Goal: Task Accomplishment & Management: Manage account settings

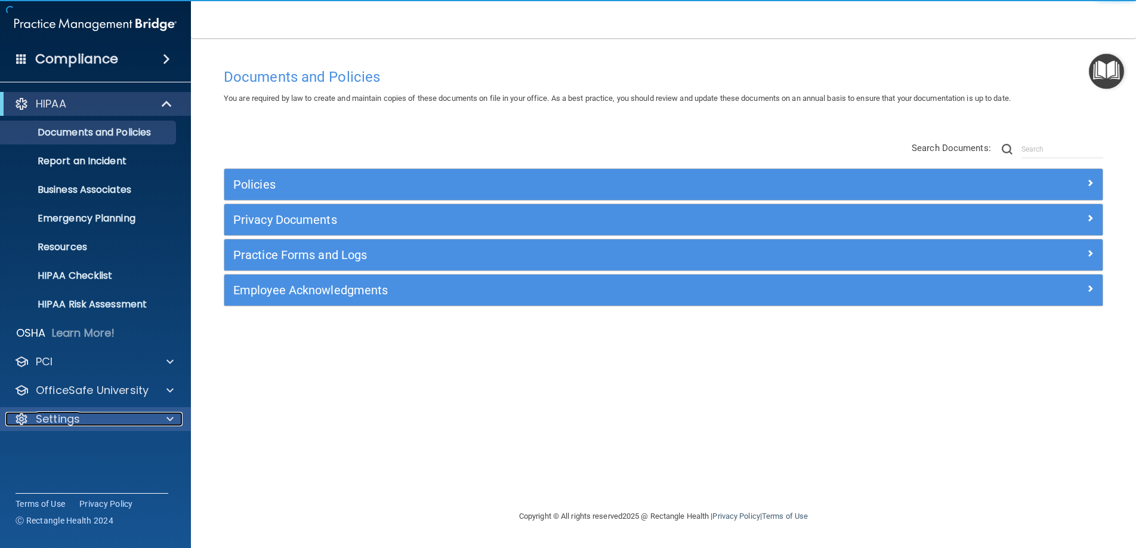
click at [154, 424] on div at bounding box center [168, 419] width 30 height 14
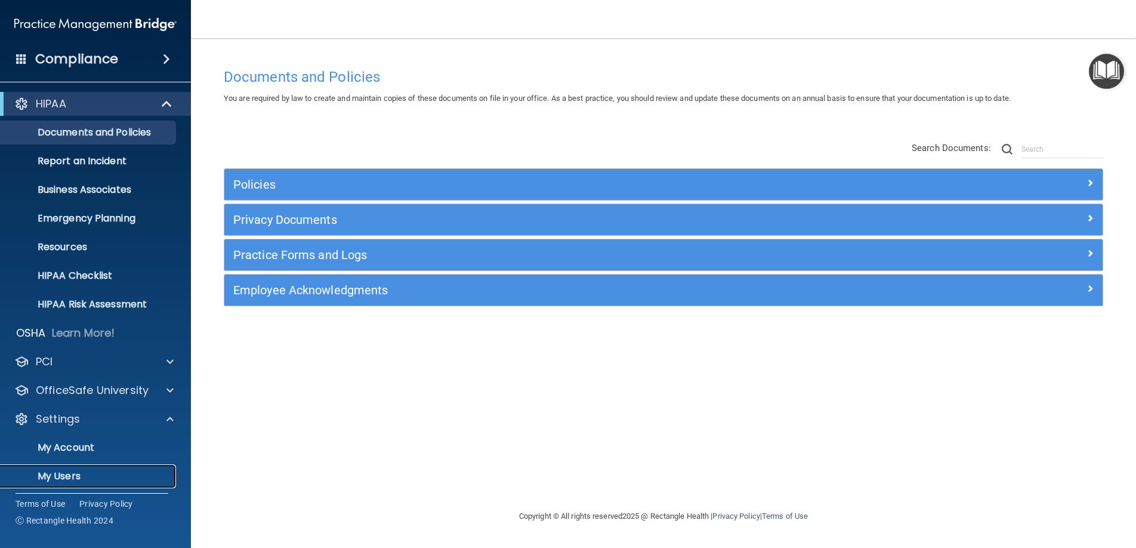
click at [129, 472] on p "My Users" at bounding box center [89, 476] width 163 height 12
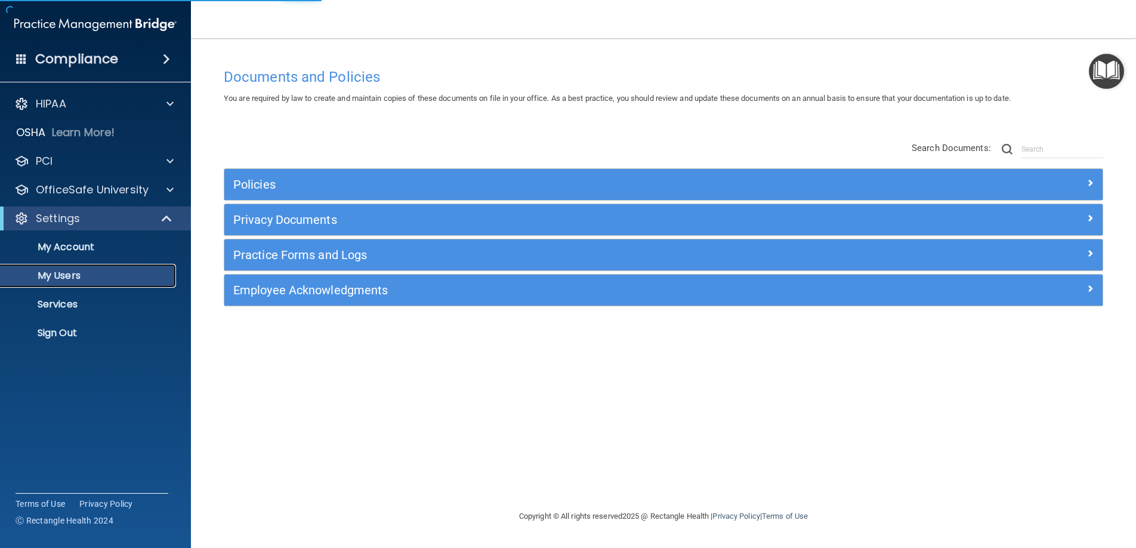
select select "20"
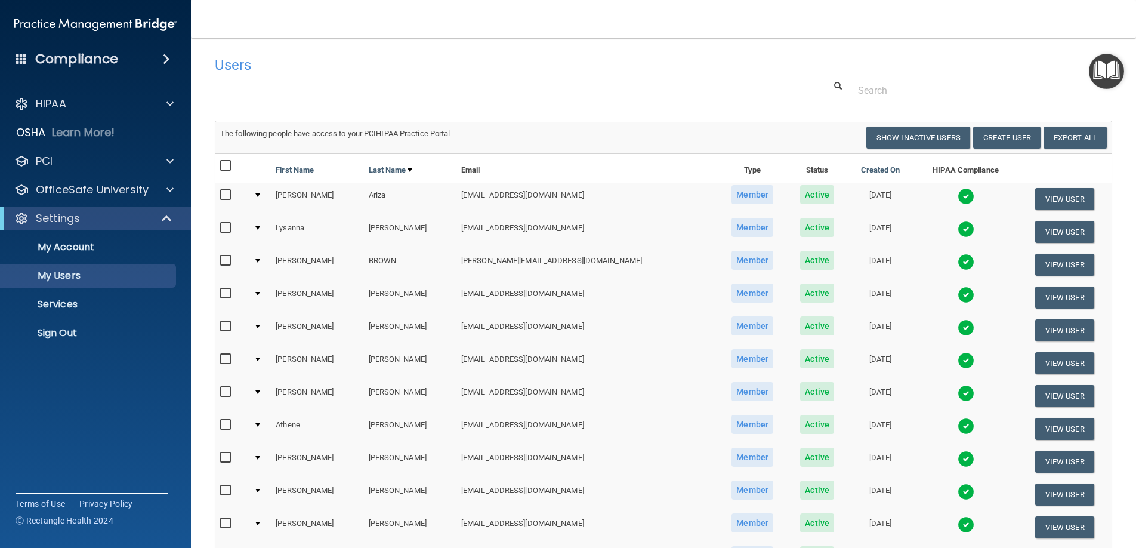
click at [731, 191] on span "Member" at bounding box center [752, 194] width 42 height 19
click at [286, 196] on td "[PERSON_NAME]" at bounding box center [317, 199] width 92 height 33
click at [1045, 201] on button "View User" at bounding box center [1064, 199] width 59 height 22
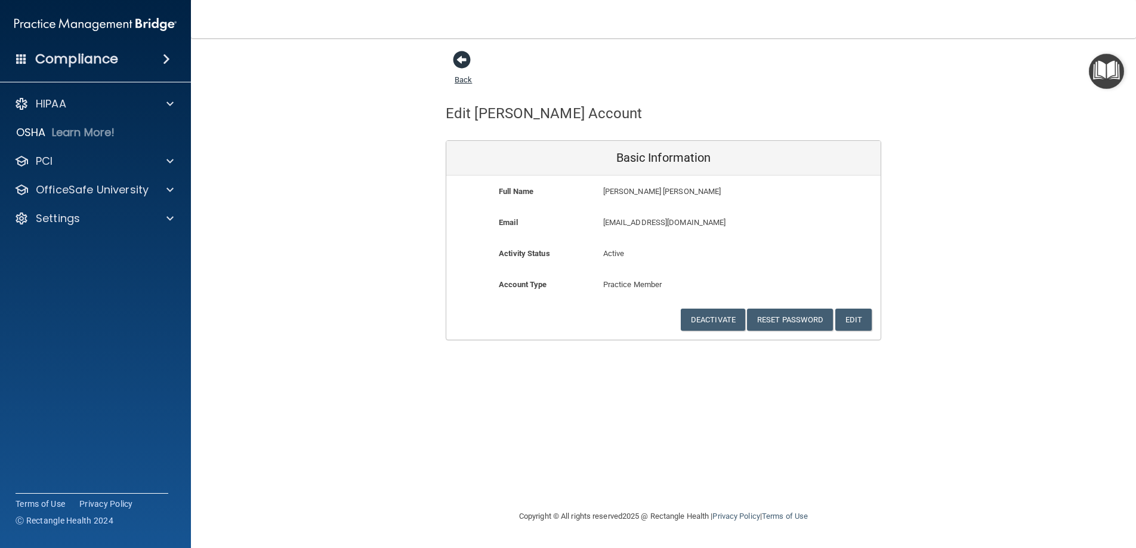
click at [465, 61] on span at bounding box center [462, 60] width 18 height 18
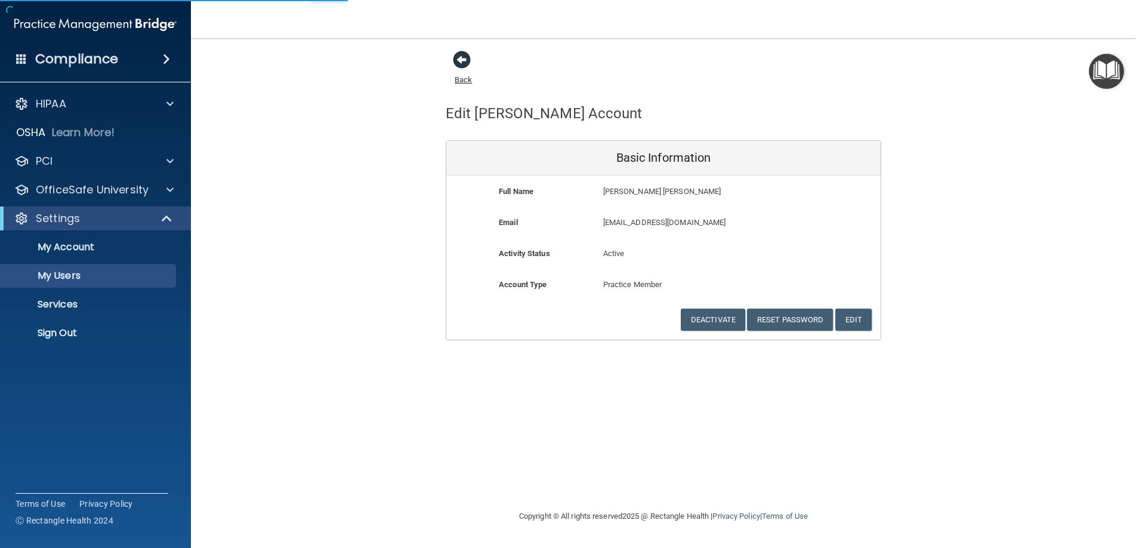
select select "20"
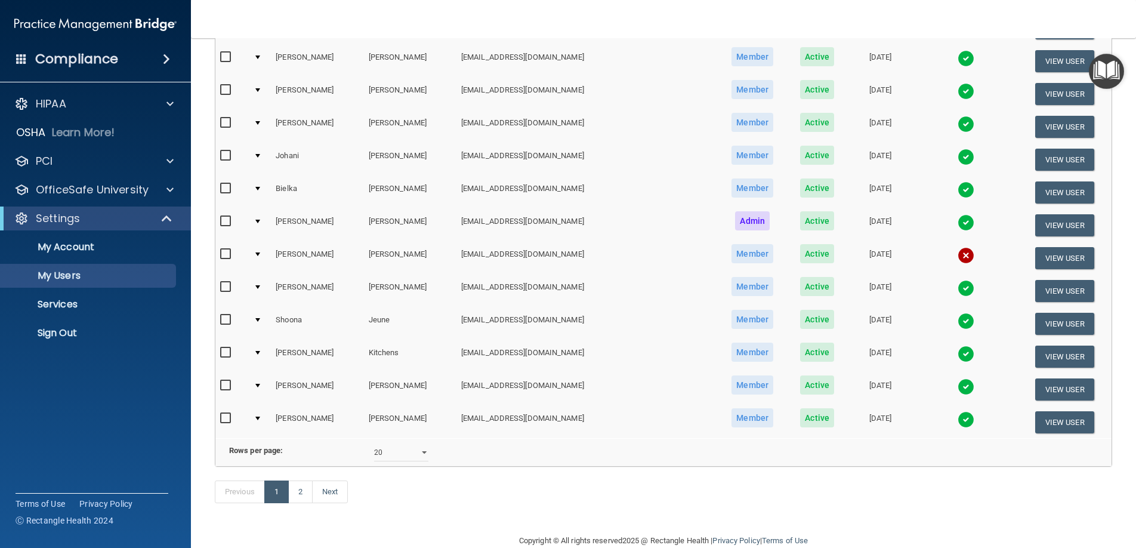
scroll to position [404, 0]
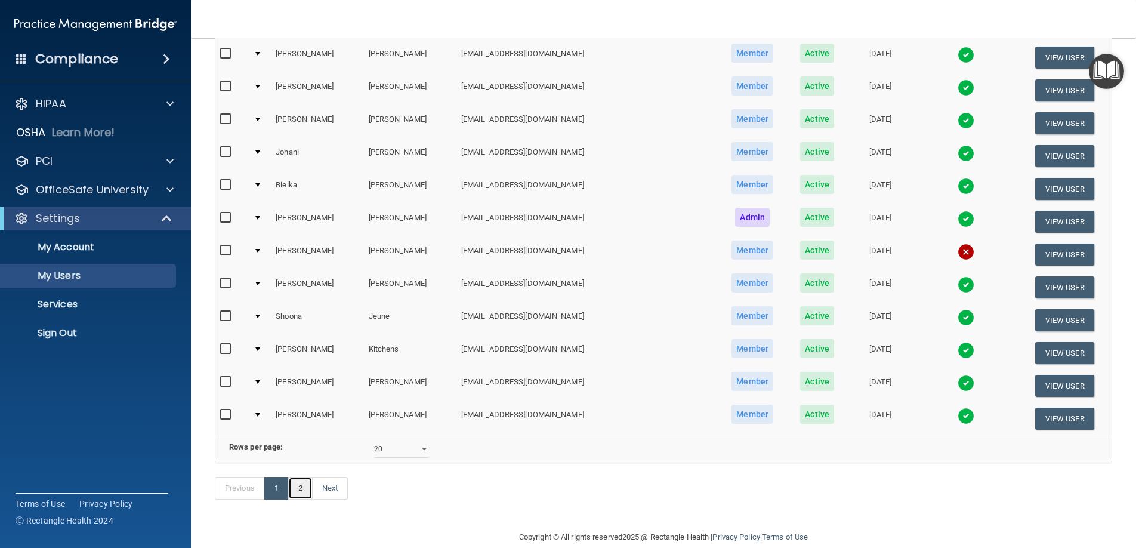
click at [302, 499] on link "2" at bounding box center [300, 488] width 24 height 23
select select "20"
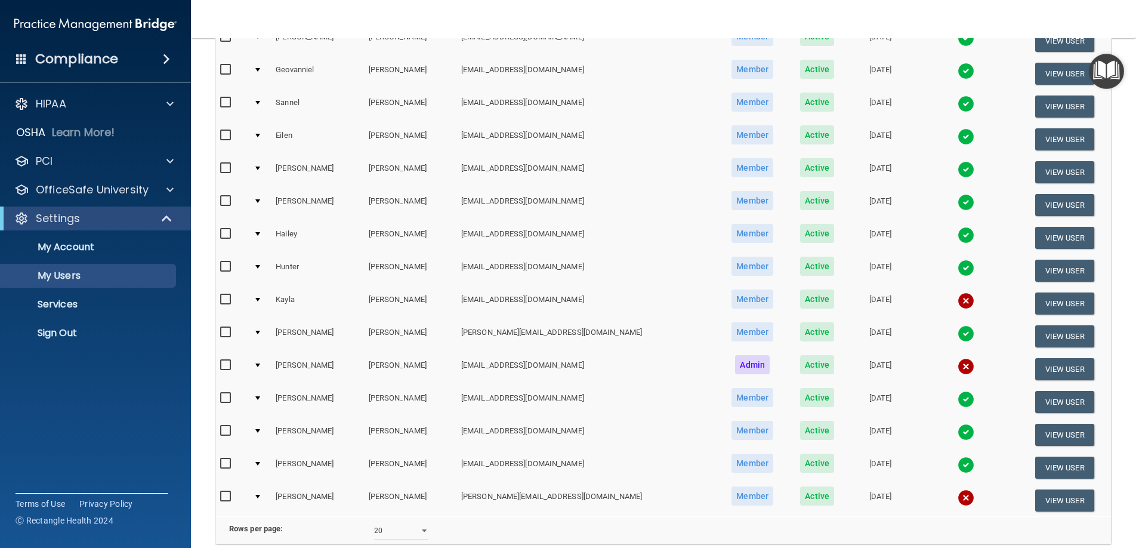
scroll to position [191, 0]
click at [1035, 502] on button "View User" at bounding box center [1064, 500] width 59 height 22
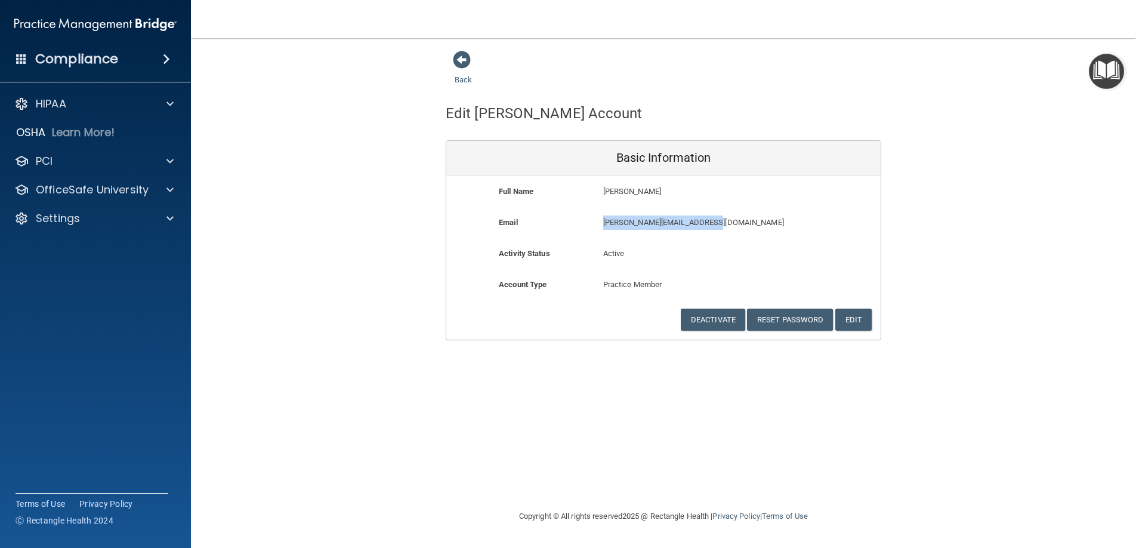
drag, startPoint x: 603, startPoint y: 222, endPoint x: 724, endPoint y: 223, distance: 120.5
click at [723, 222] on p "[PERSON_NAME][EMAIL_ADDRESS][DOMAIN_NAME]" at bounding box center [698, 222] width 190 height 14
copy p "[PERSON_NAME][EMAIL_ADDRESS][DOMAIN_NAME]"
click at [795, 319] on button "Reset Password" at bounding box center [790, 319] width 86 height 22
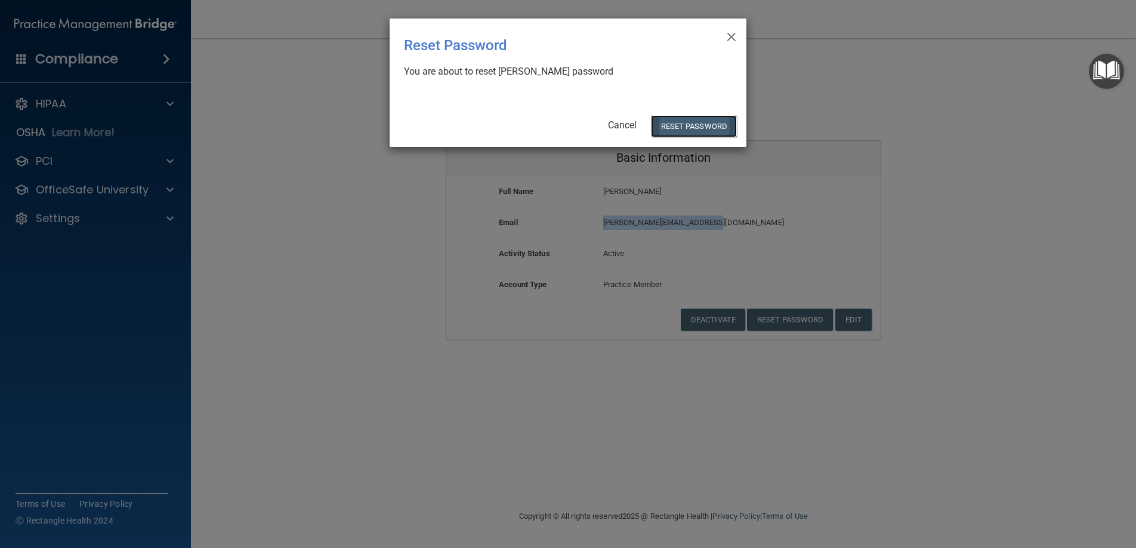
click at [697, 126] on button "Reset Password" at bounding box center [694, 126] width 86 height 22
click at [689, 124] on button "Reset Password" at bounding box center [694, 126] width 86 height 22
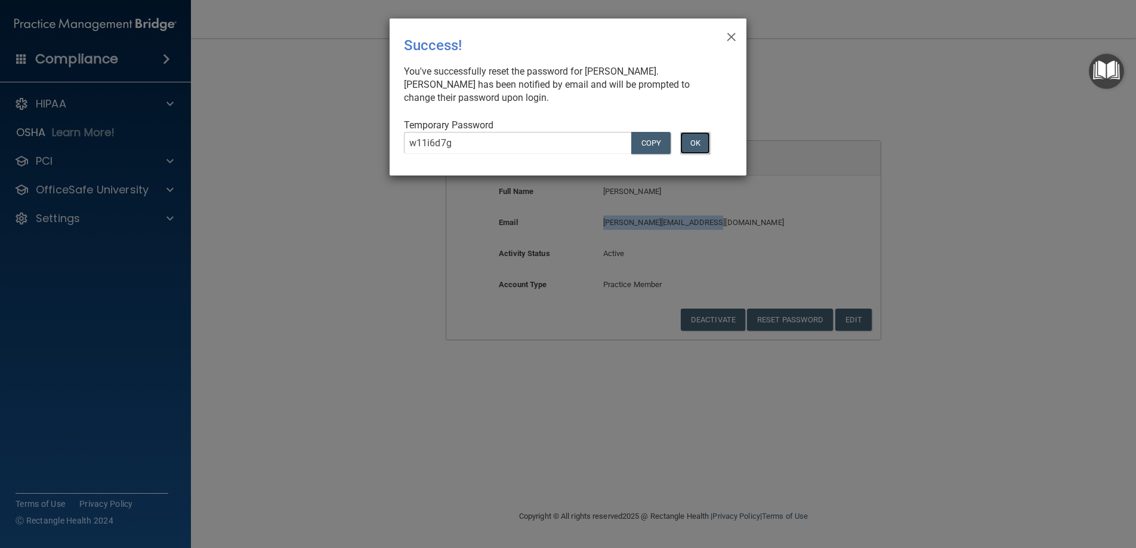
click at [691, 142] on button "OK" at bounding box center [695, 143] width 30 height 22
click at [461, 65] on div "You've successfully reset the password for [PERSON_NAME]. [PERSON_NAME] has bee…" at bounding box center [563, 84] width 319 height 39
click at [734, 32] on span "×" at bounding box center [731, 35] width 11 height 24
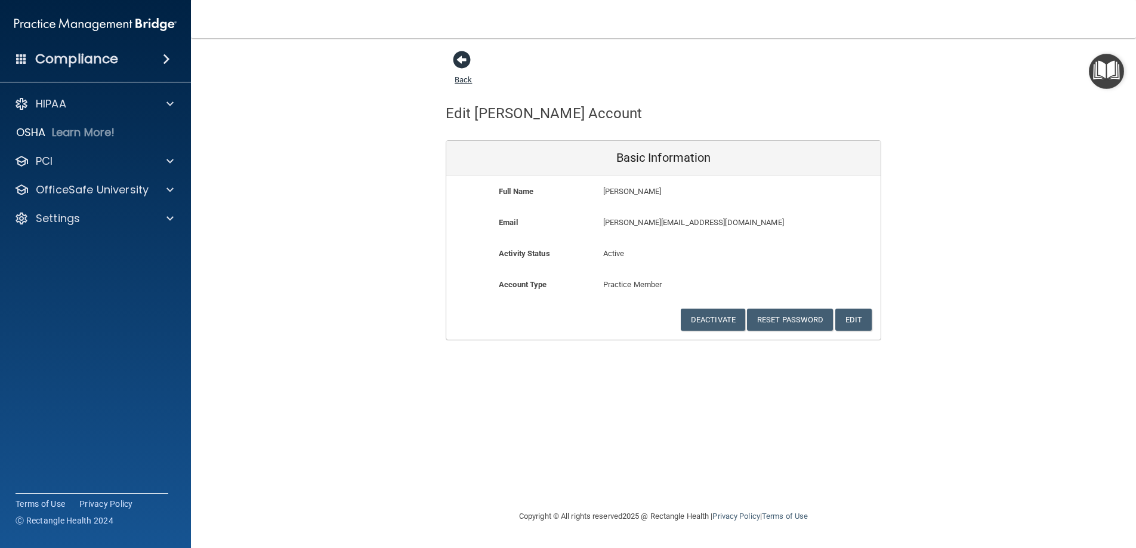
drag, startPoint x: 459, startPoint y: 58, endPoint x: 453, endPoint y: 61, distance: 6.7
click at [459, 58] on span at bounding box center [462, 60] width 18 height 18
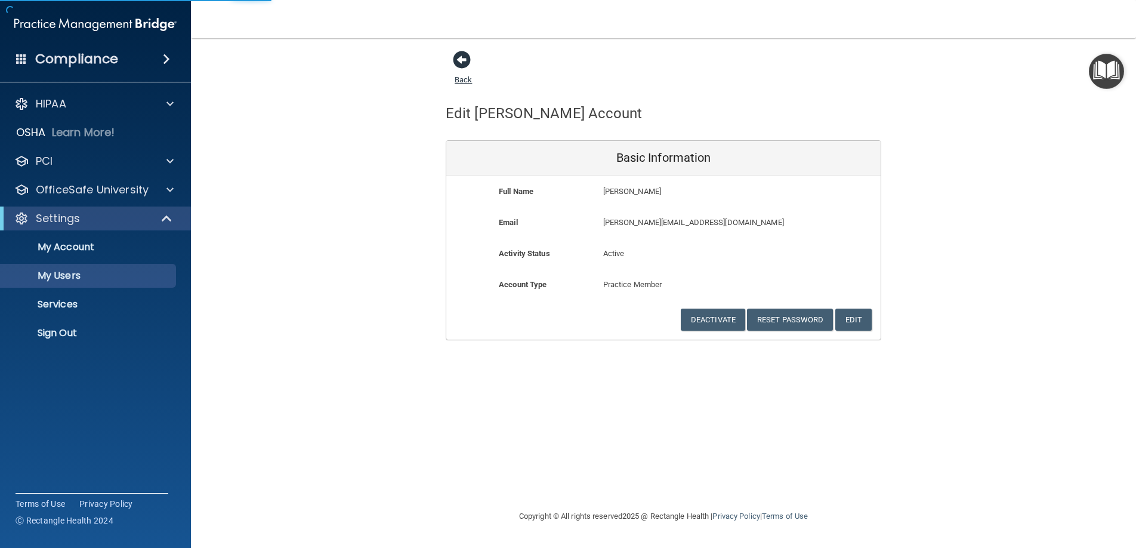
click at [462, 63] on span at bounding box center [462, 60] width 18 height 18
select select "20"
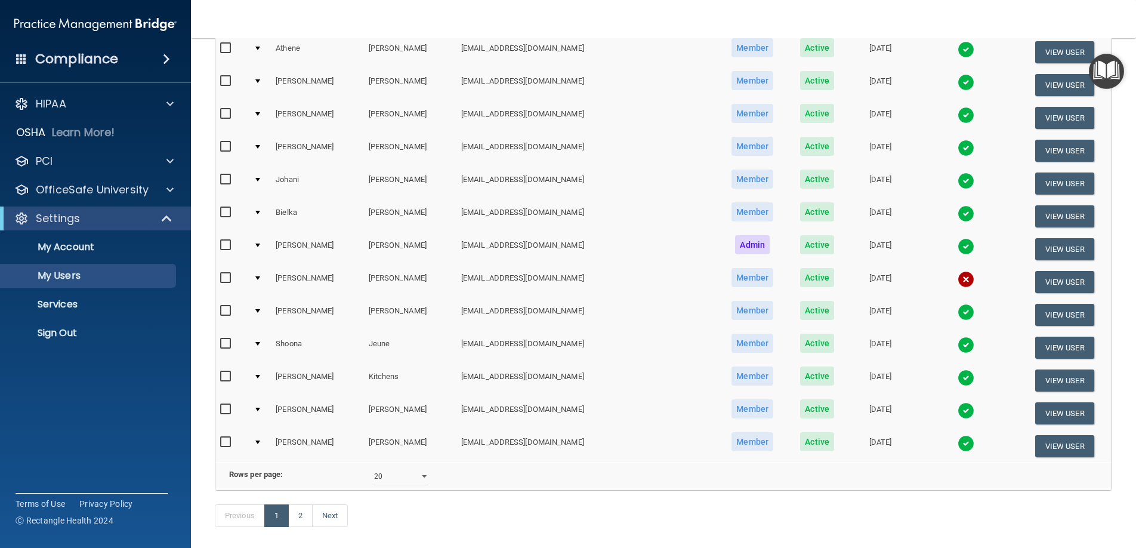
scroll to position [440, 0]
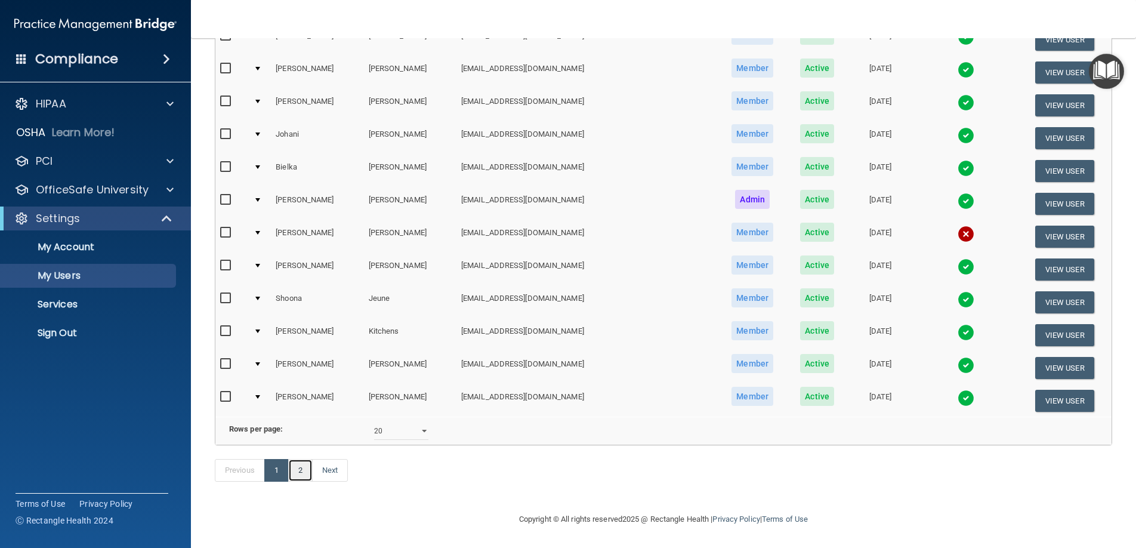
click at [302, 474] on link "2" at bounding box center [300, 470] width 24 height 23
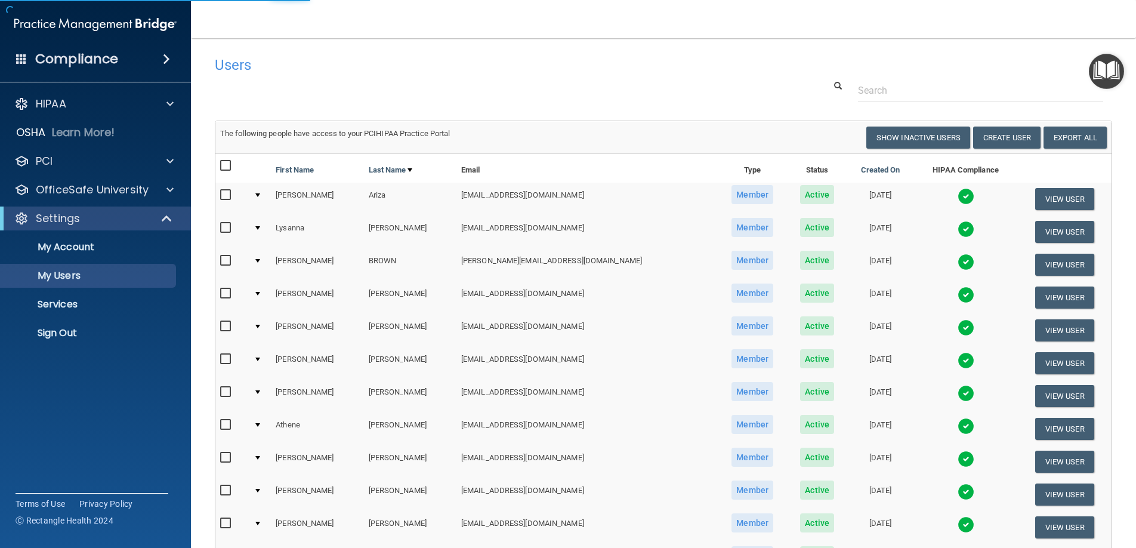
select select "20"
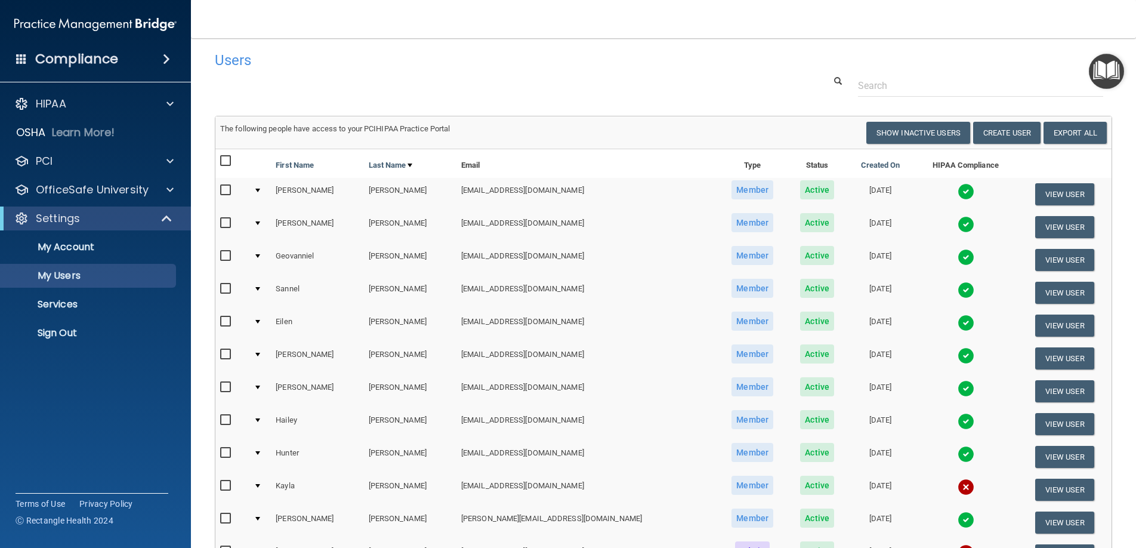
scroll to position [8, 0]
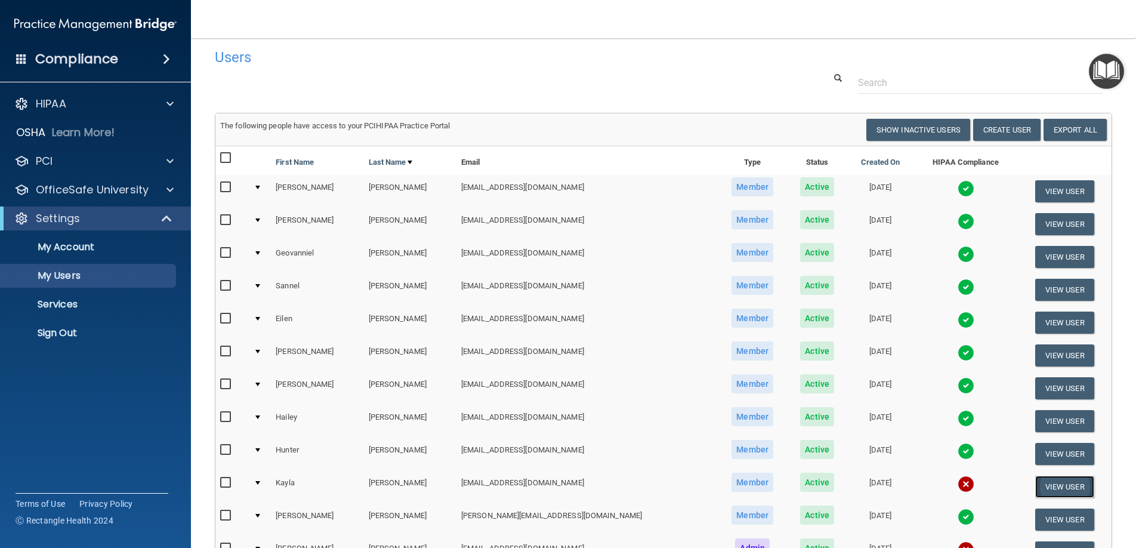
click at [1035, 486] on button "View User" at bounding box center [1064, 486] width 59 height 22
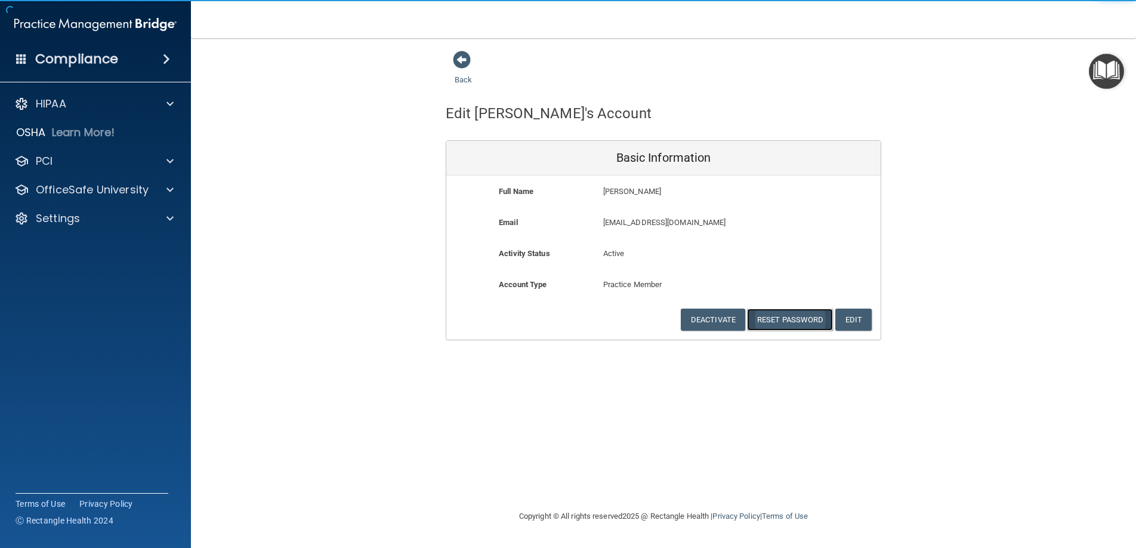
click at [795, 322] on button "Reset Password" at bounding box center [790, 319] width 86 height 22
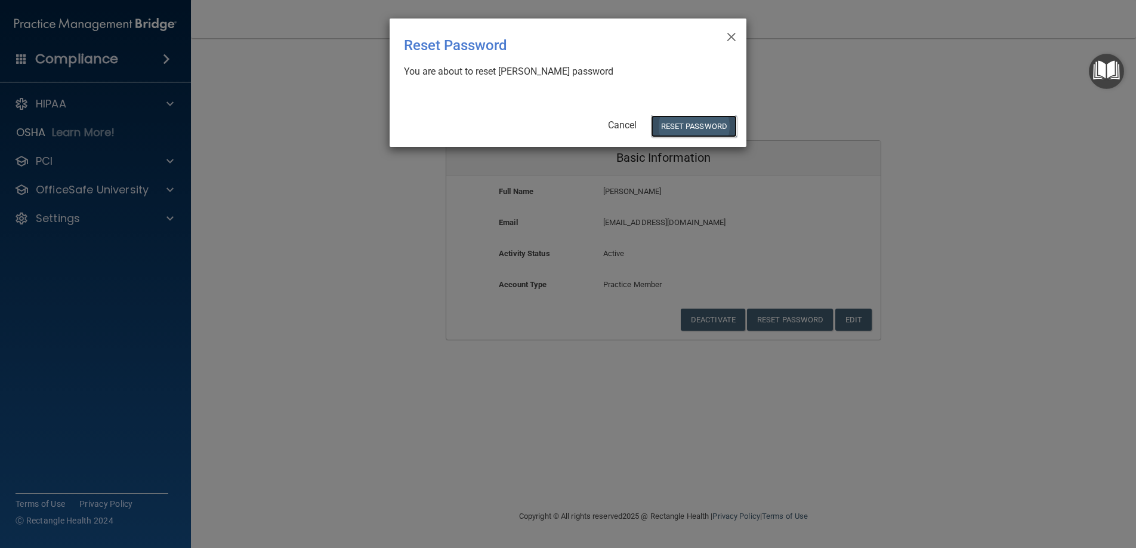
click at [679, 123] on button "Reset Password" at bounding box center [694, 126] width 86 height 22
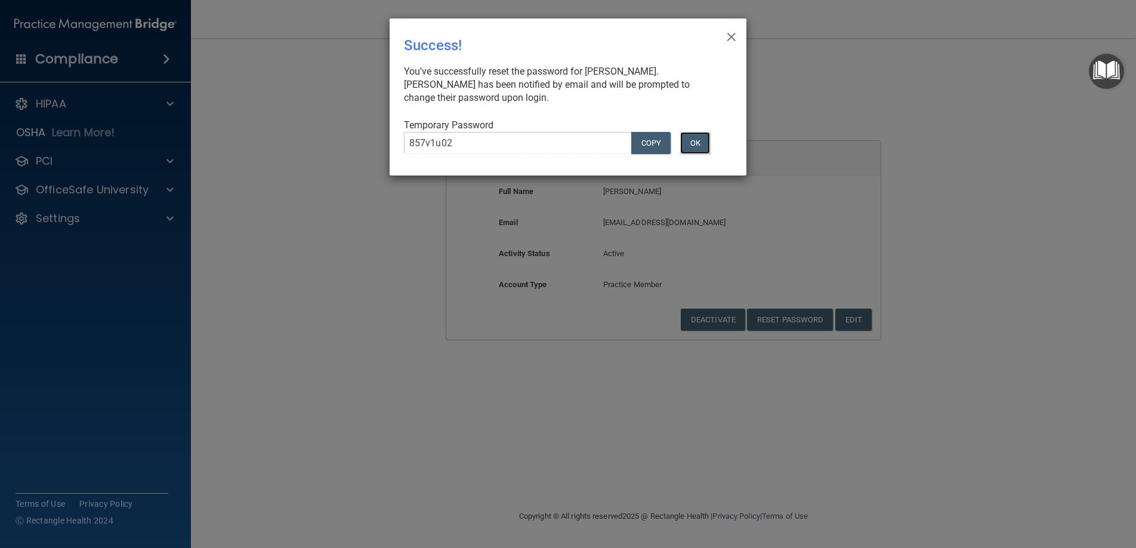
click at [699, 143] on button "OK" at bounding box center [695, 143] width 30 height 22
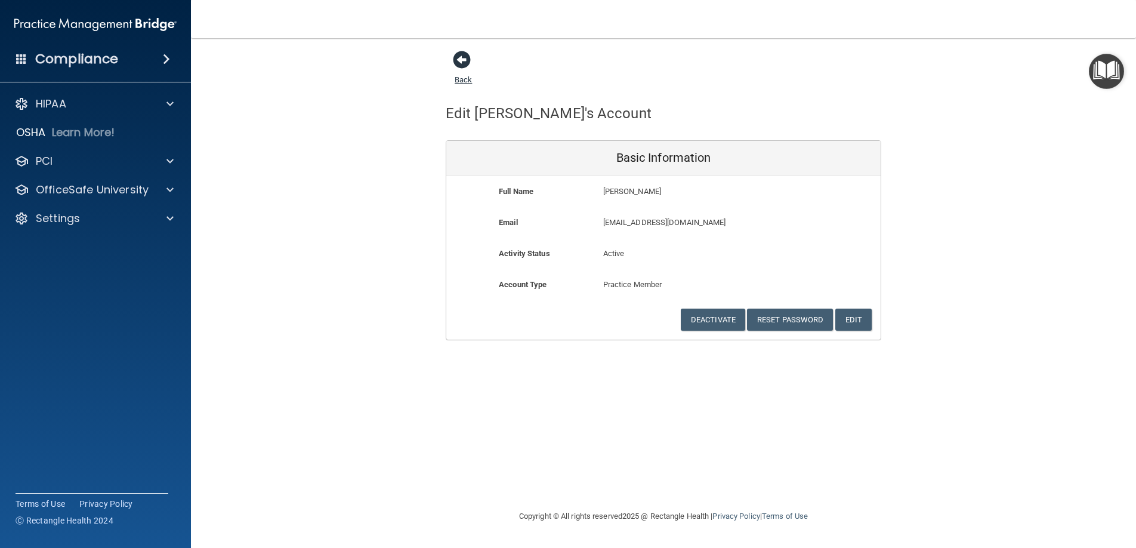
click at [468, 60] on span at bounding box center [462, 60] width 18 height 18
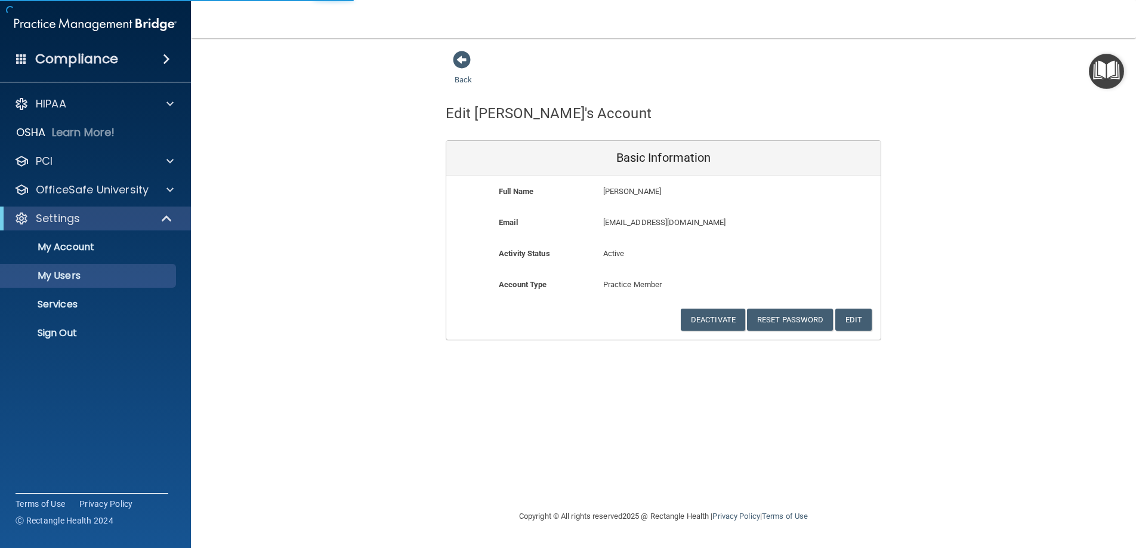
select select "20"
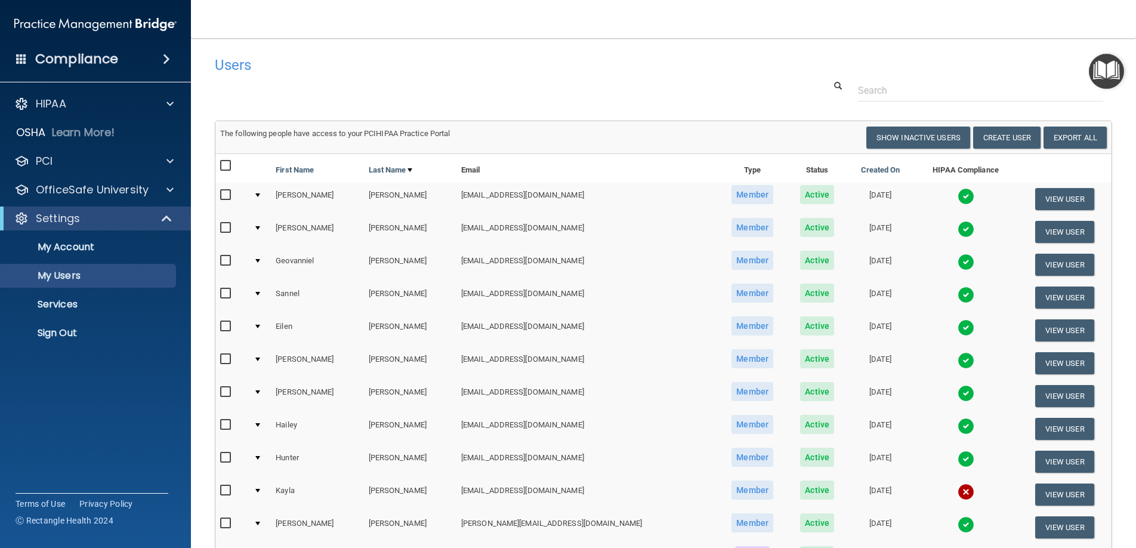
scroll to position [308, 0]
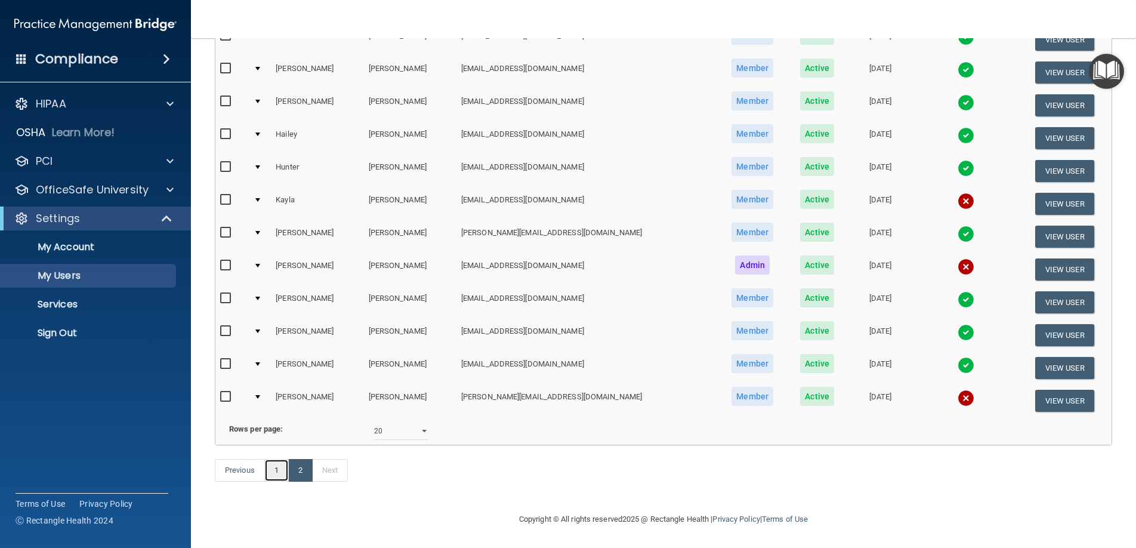
click at [286, 469] on link "1" at bounding box center [276, 470] width 24 height 23
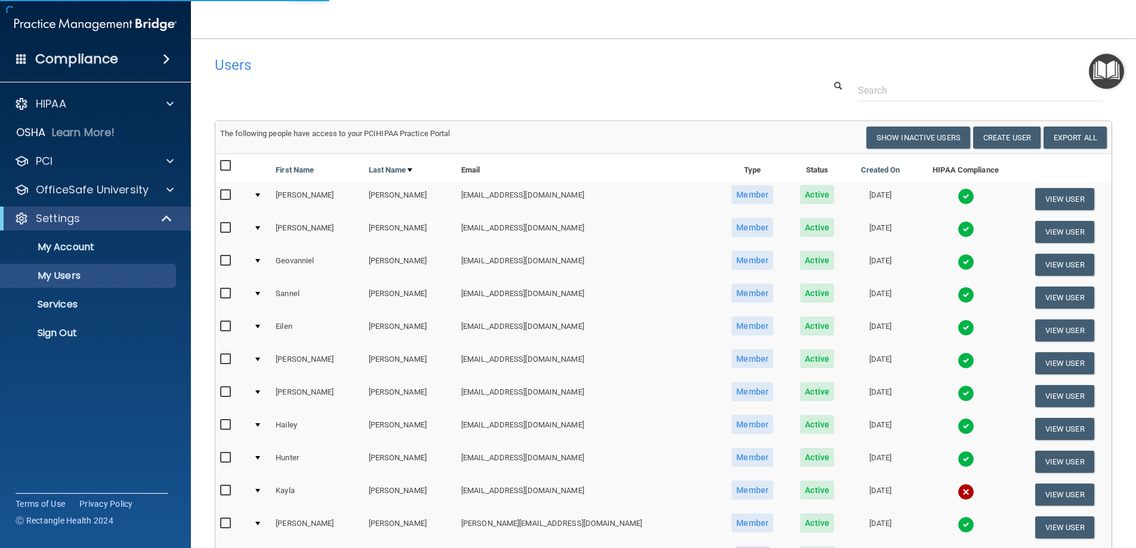
select select "20"
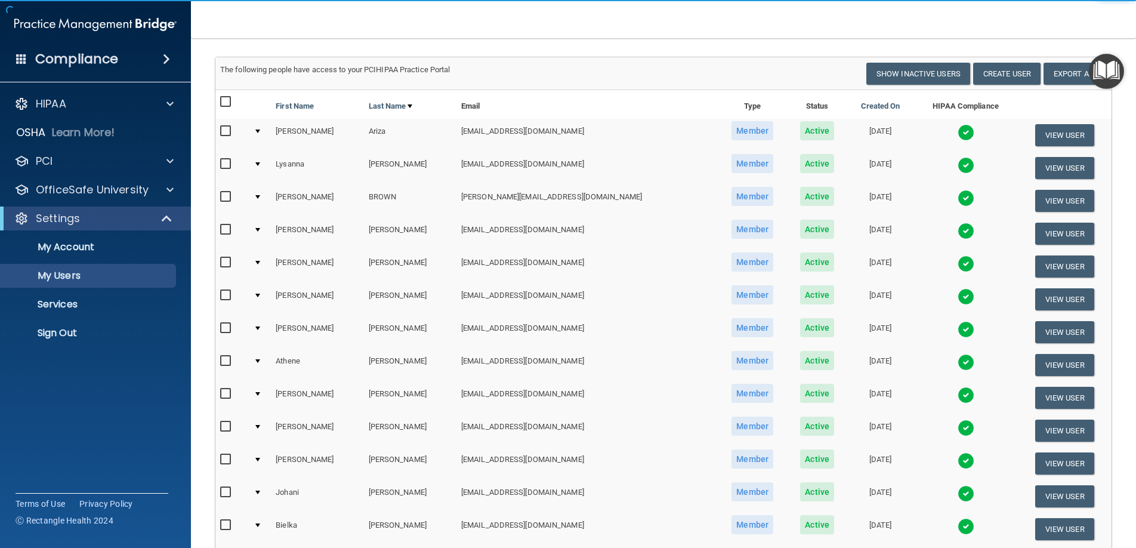
scroll to position [205, 0]
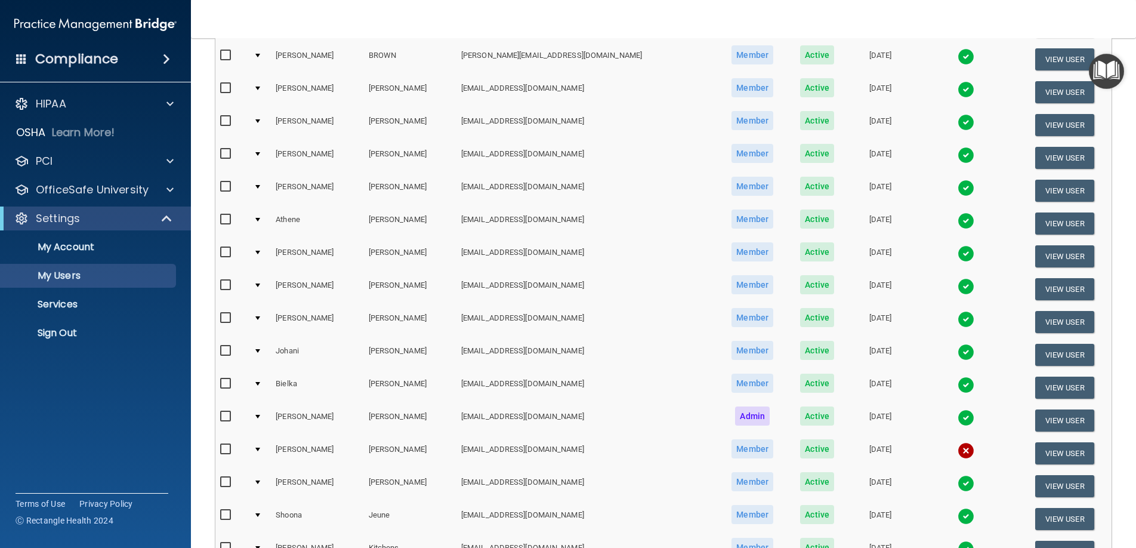
click at [228, 485] on input "checkbox" at bounding box center [227, 482] width 14 height 10
checkbox input "true"
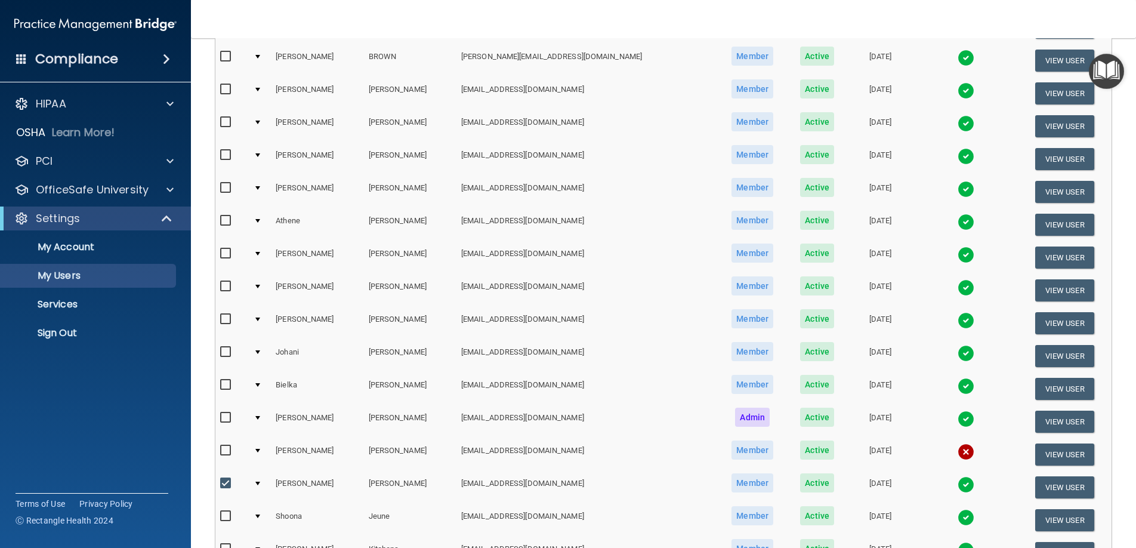
scroll to position [206, 0]
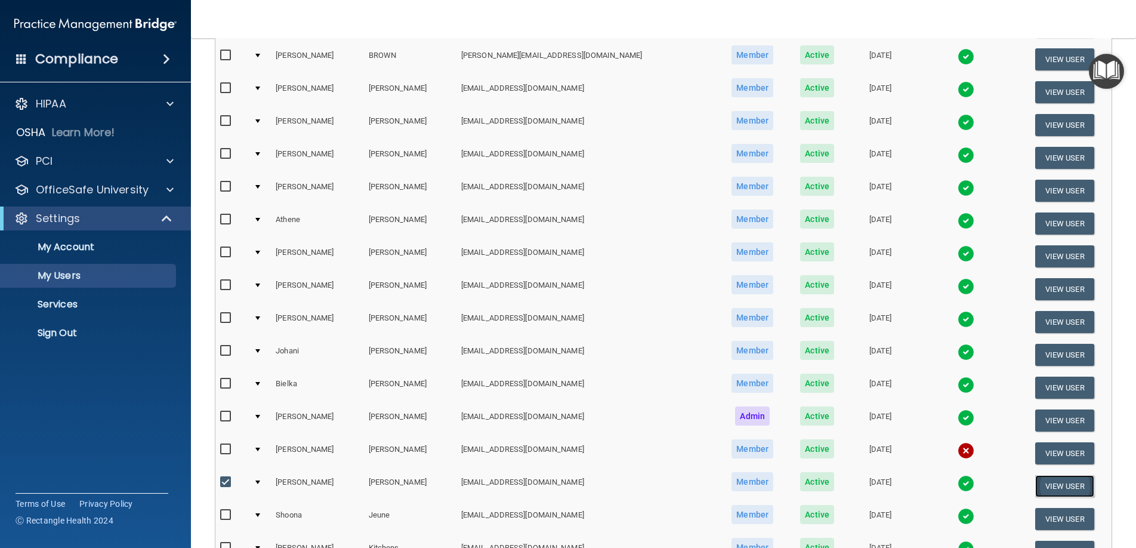
click at [1049, 486] on button "View User" at bounding box center [1064, 486] width 59 height 22
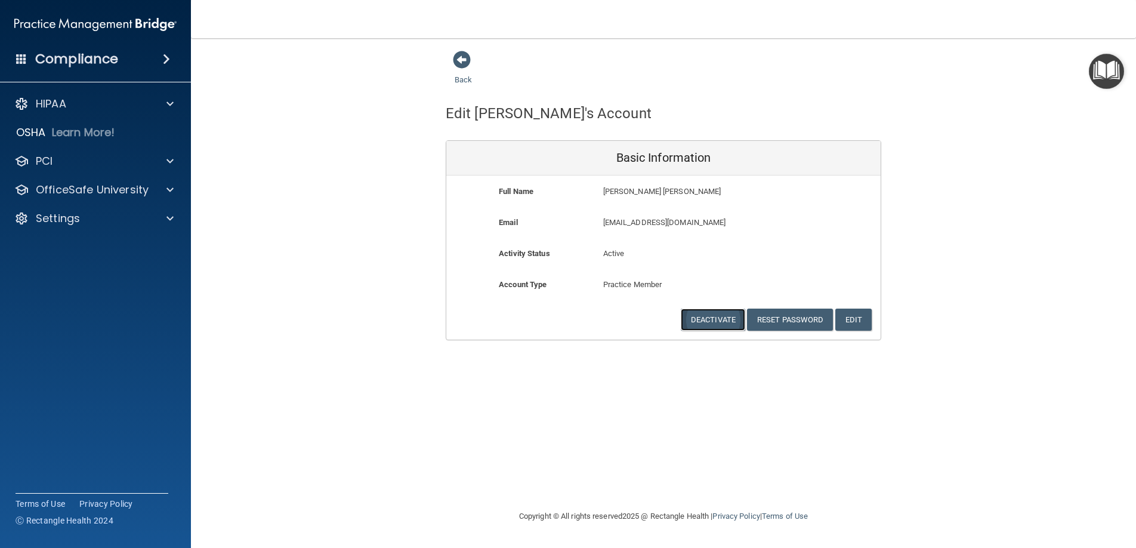
click at [707, 319] on button "Deactivate" at bounding box center [713, 319] width 64 height 22
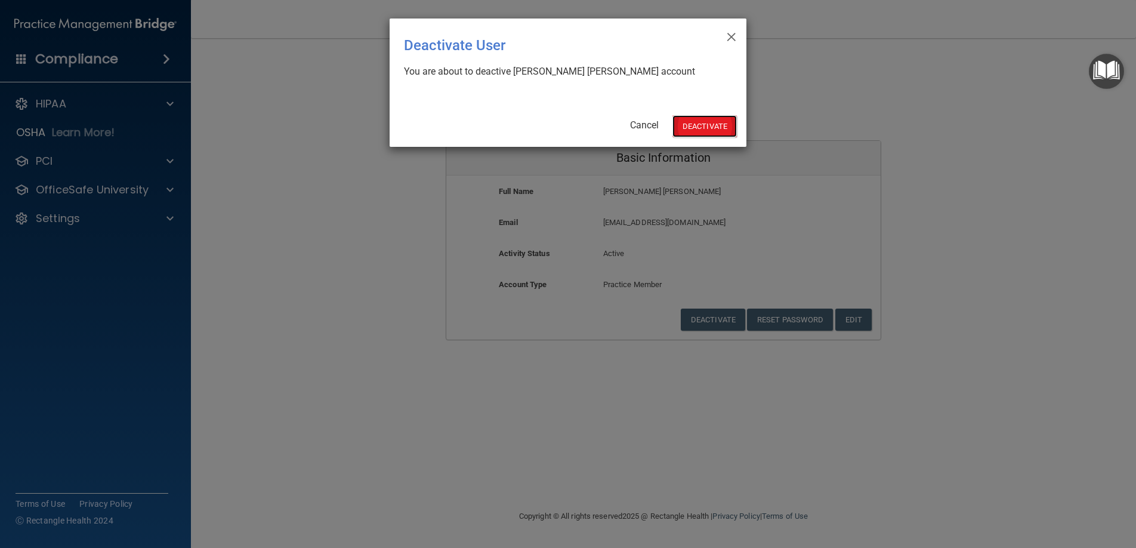
click at [709, 123] on button "Deactivate" at bounding box center [704, 126] width 64 height 22
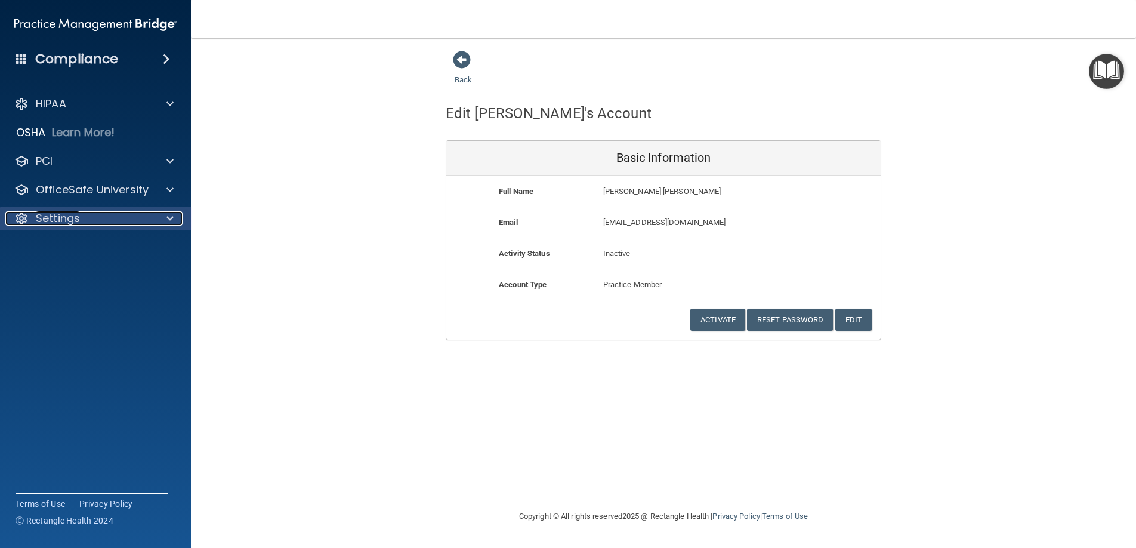
click at [160, 221] on div at bounding box center [168, 218] width 30 height 14
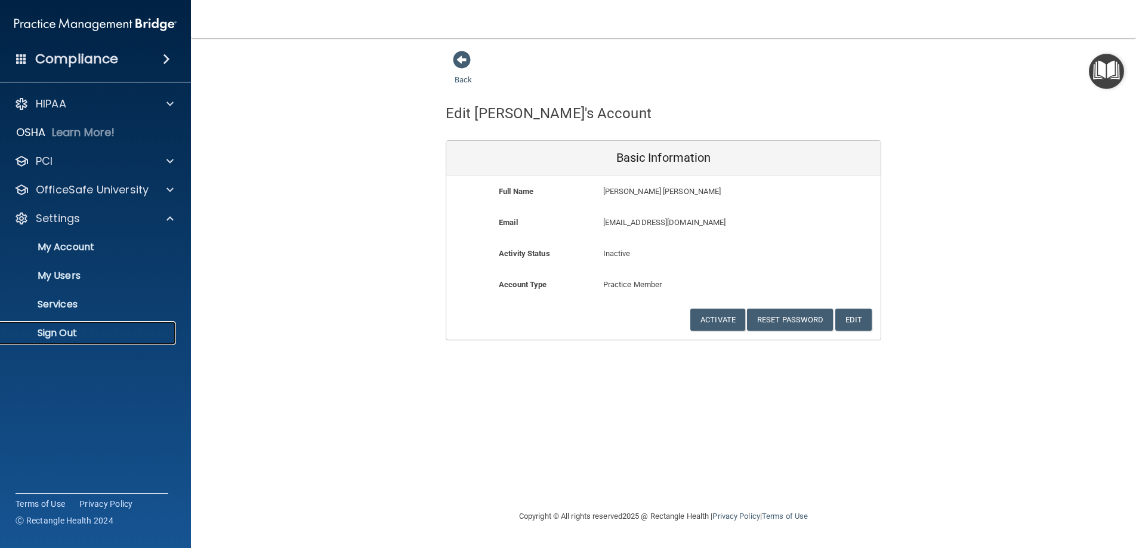
click at [98, 328] on p "Sign Out" at bounding box center [89, 333] width 163 height 12
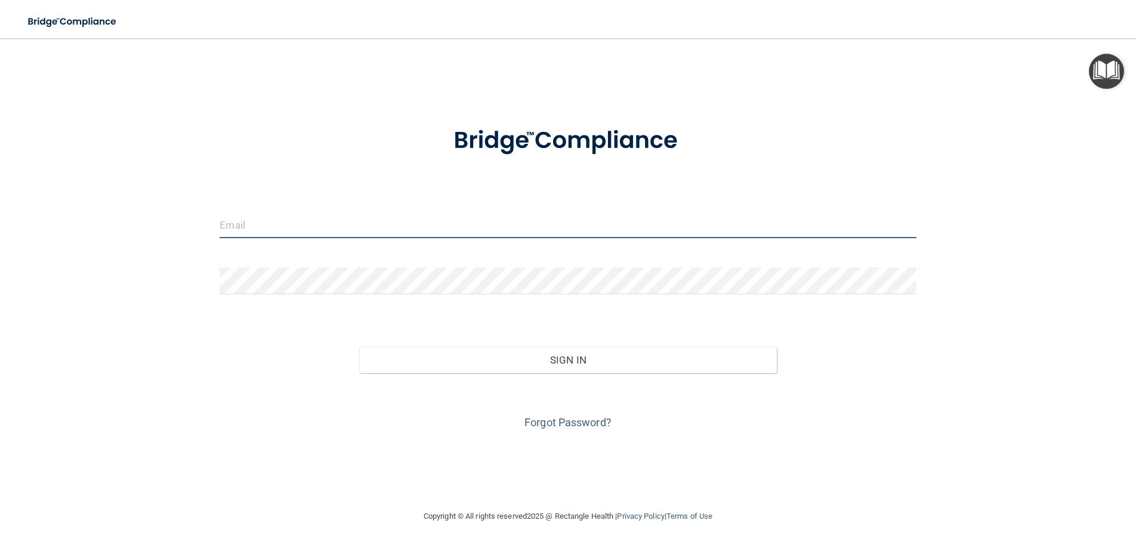
type input "[EMAIL_ADDRESS][DOMAIN_NAME]"
